Goal: Transaction & Acquisition: Purchase product/service

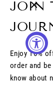
select select "3"
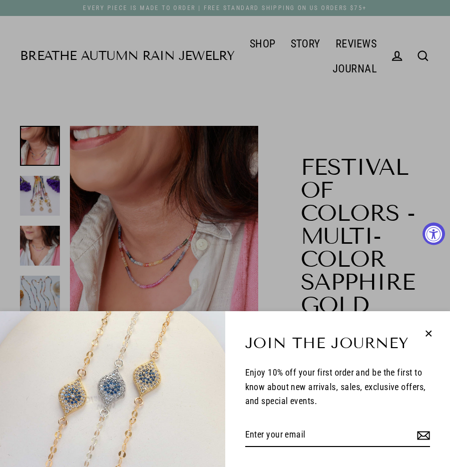
click at [52, 85] on icon "button" at bounding box center [428, 333] width 13 height 13
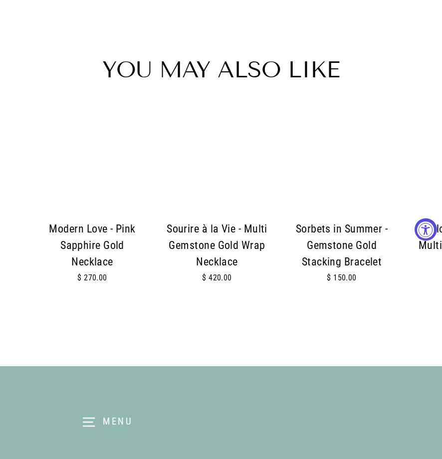
scroll to position [1747, 0]
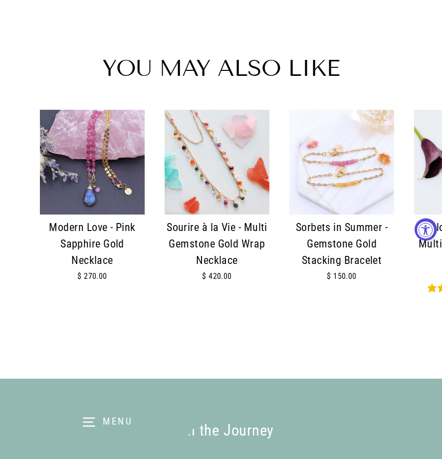
click at [52, 85] on img at bounding box center [217, 162] width 105 height 105
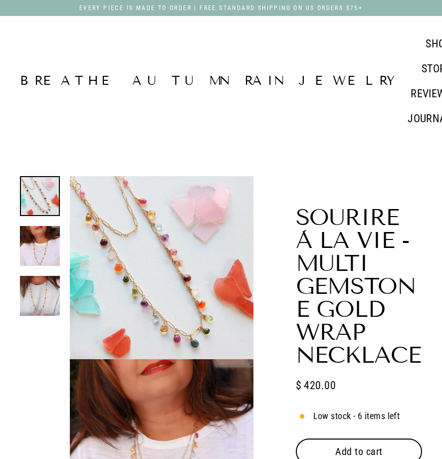
click at [366, 446] on span "Add to cart" at bounding box center [358, 452] width 47 height 12
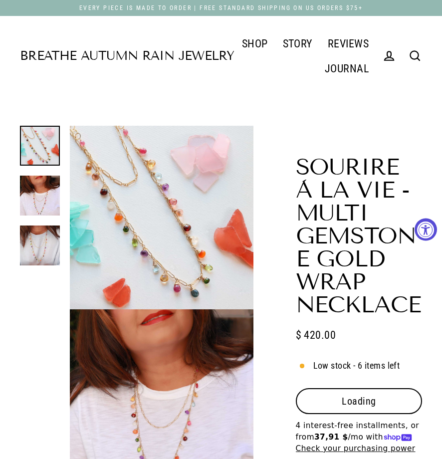
select select "3"
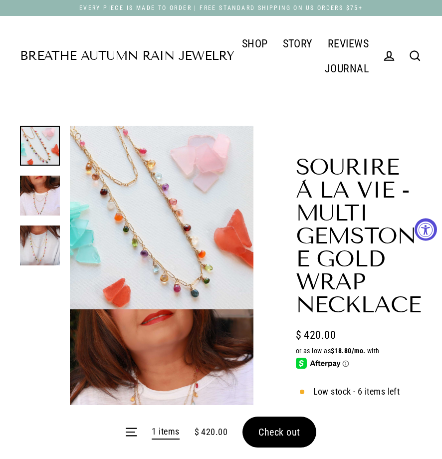
click at [262, 431] on form "Menu 1 items $ 420.00 Check out" at bounding box center [221, 432] width 442 height 54
click at [281, 431] on form "Menu 1 items $ 420.00 Check out" at bounding box center [221, 432] width 442 height 54
click at [282, 431] on span "Check out" at bounding box center [280, 432] width 42 height 12
